Goal: Information Seeking & Learning: Learn about a topic

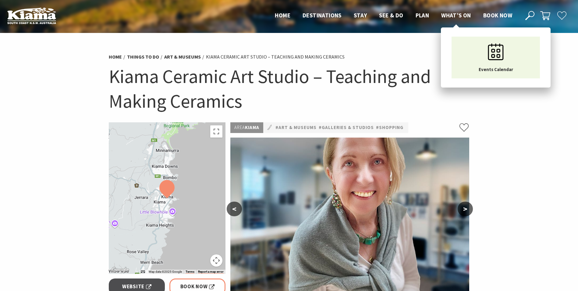
click at [447, 14] on span "What’s On" at bounding box center [456, 15] width 30 height 7
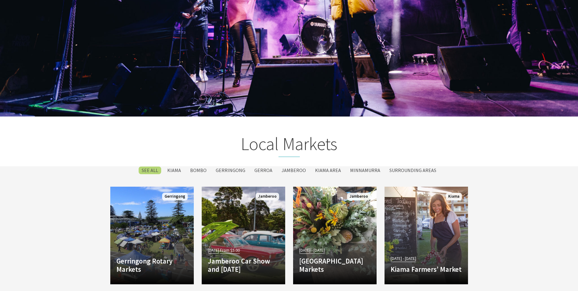
scroll to position [975, 0]
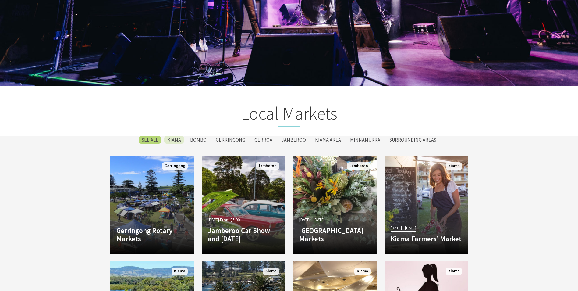
click at [177, 142] on label "Kiama" at bounding box center [174, 140] width 20 height 8
click at [0, 0] on input "Kiama" at bounding box center [0, 0] width 0 height 0
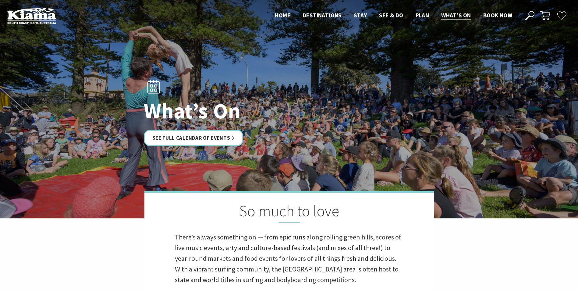
scroll to position [1110, 0]
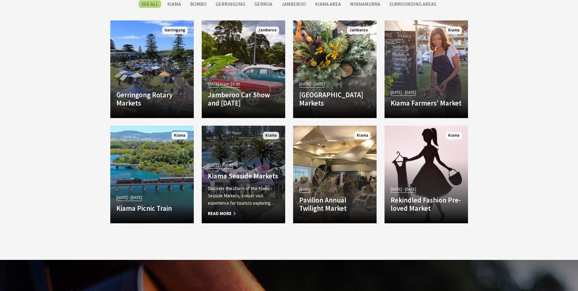
click at [223, 165] on span "09 Jun 25 - 19 Jul 26" at bounding box center [221, 164] width 26 height 7
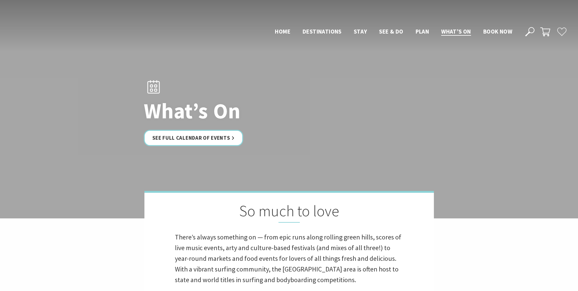
scroll to position [1110, 0]
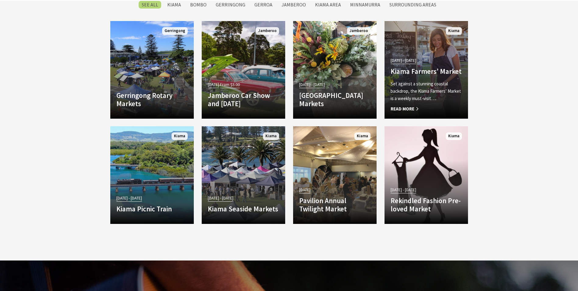
click at [405, 61] on span "[DATE] - [DATE]" at bounding box center [404, 60] width 26 height 7
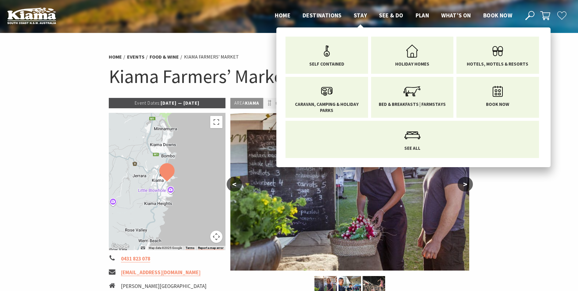
click at [360, 13] on span "Stay" at bounding box center [360, 15] width 13 height 7
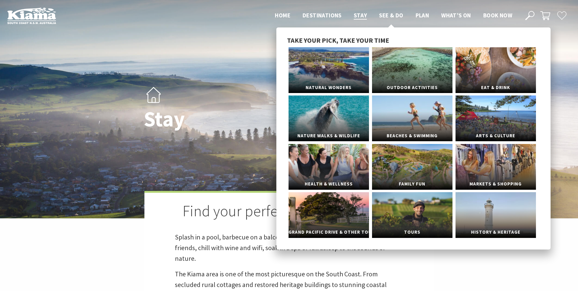
click at [393, 15] on span "See & Do" at bounding box center [391, 15] width 24 height 7
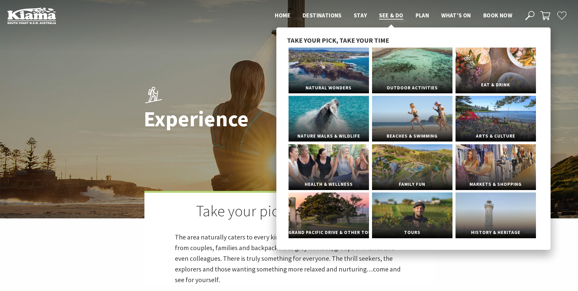
click at [494, 85] on span "Eat & Drink" at bounding box center [495, 84] width 80 height 11
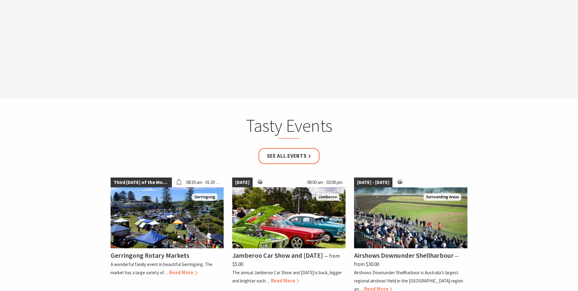
scroll to position [883, 0]
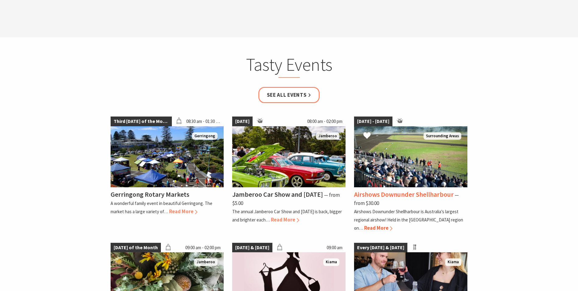
click at [376, 224] on span "Read More" at bounding box center [378, 227] width 28 height 7
click at [368, 224] on span "Read More" at bounding box center [378, 227] width 28 height 7
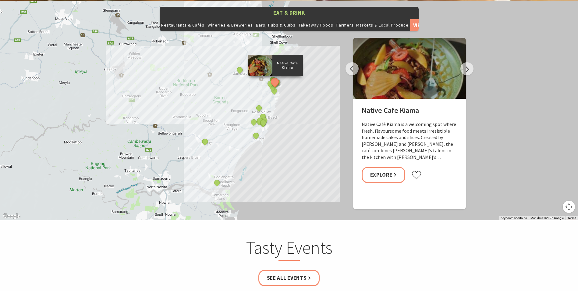
scroll to position [670, 0]
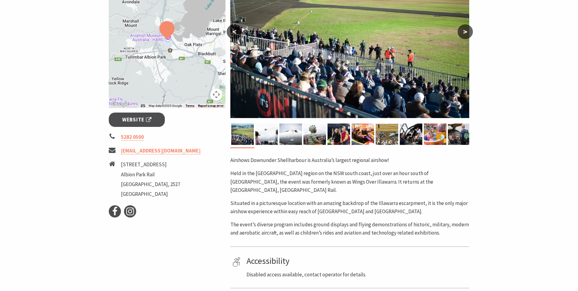
scroll to position [122, 0]
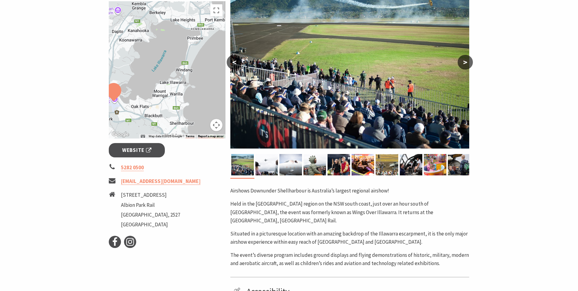
drag, startPoint x: 193, startPoint y: 97, endPoint x: 139, endPoint y: 129, distance: 62.5
click at [139, 129] on div at bounding box center [167, 69] width 117 height 137
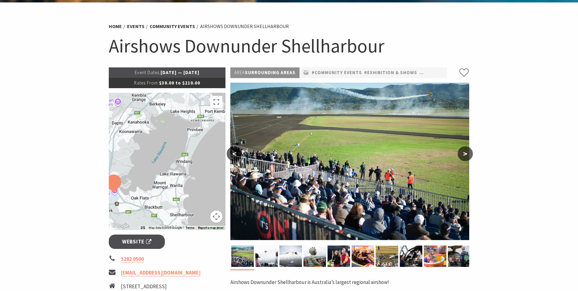
scroll to position [0, 0]
